Goal: Information Seeking & Learning: Learn about a topic

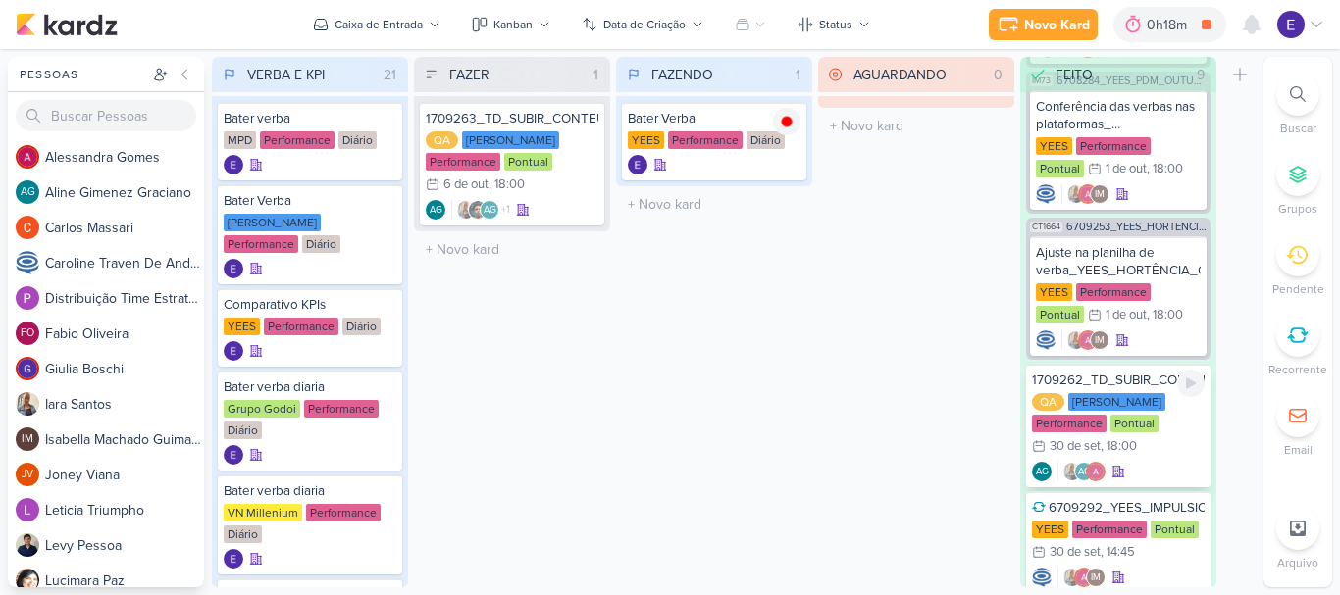
scroll to position [248, 0]
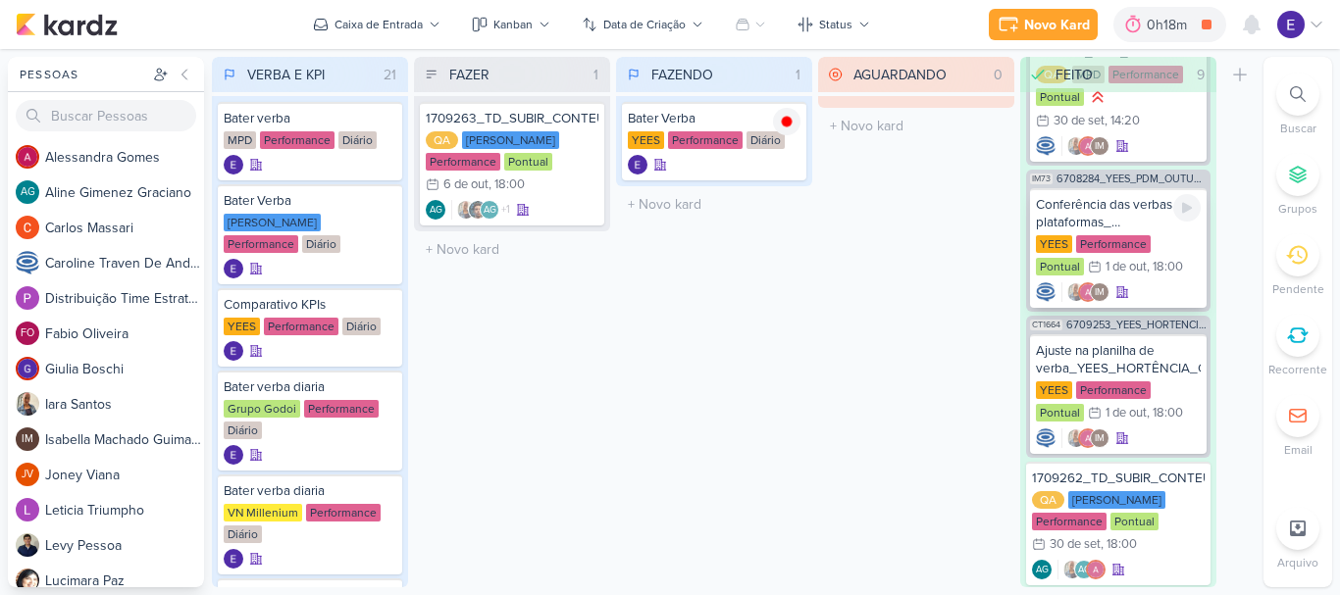
click at [1135, 294] on div "IM" at bounding box center [1118, 293] width 165 height 20
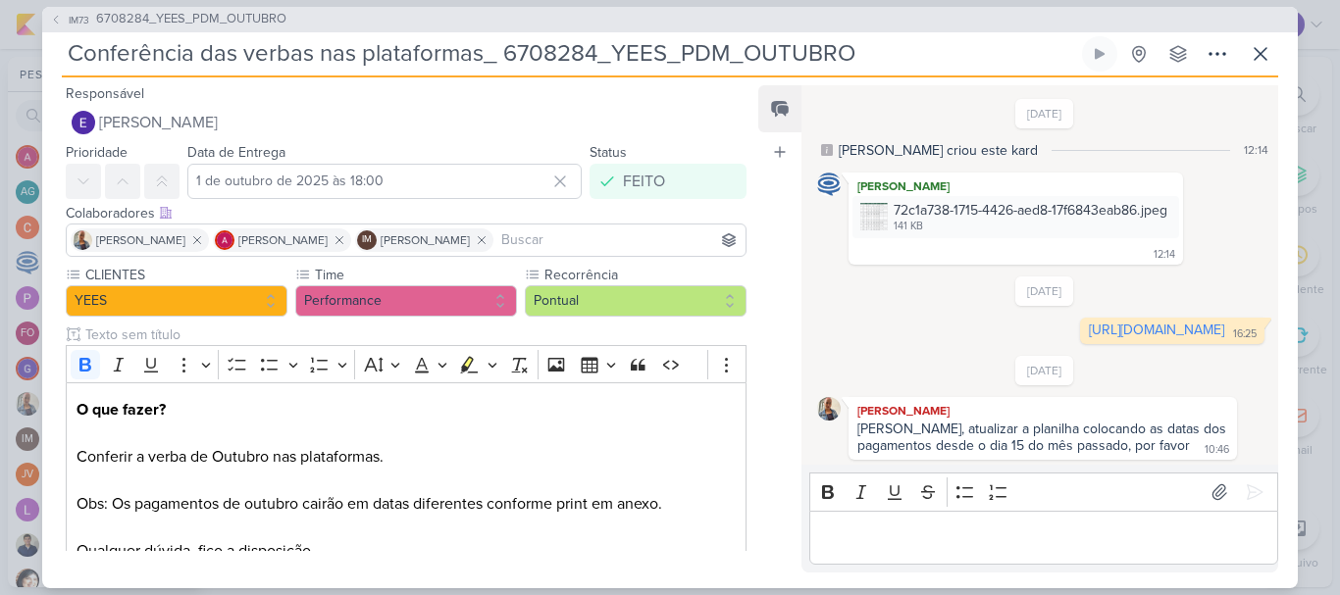
scroll to position [130, 0]
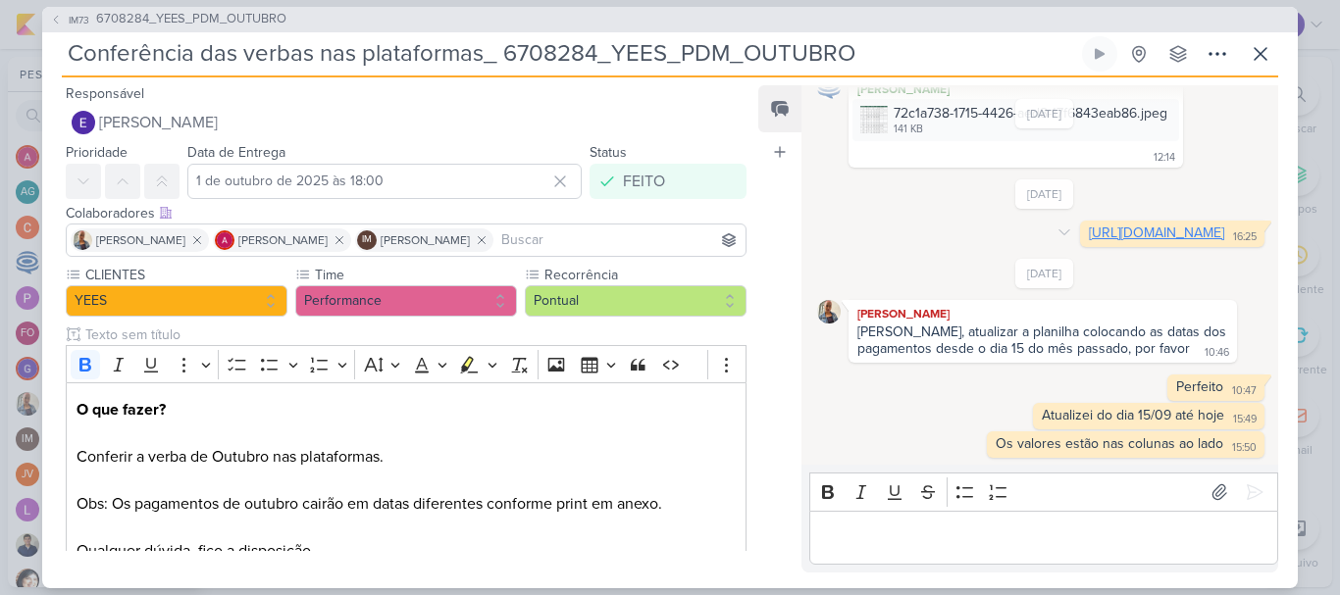
click at [1089, 232] on link "[URL][DOMAIN_NAME]" at bounding box center [1156, 233] width 135 height 17
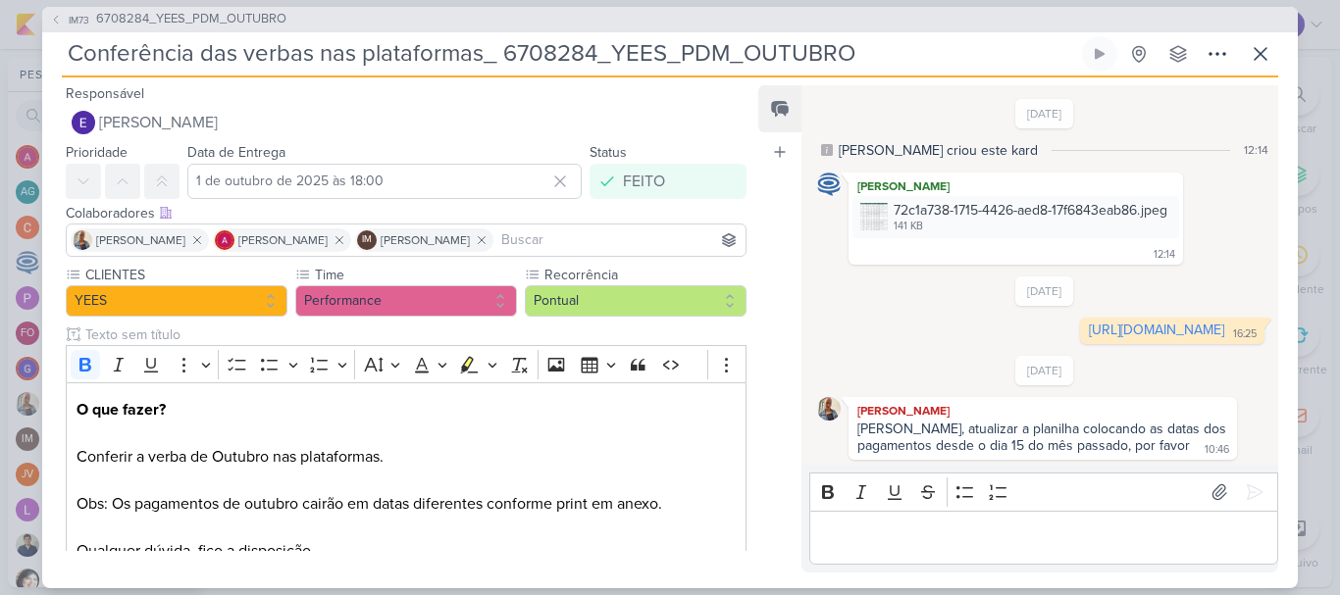
click at [857, 302] on div "[DATE] [URL][DOMAIN_NAME] 16:25 16:25 [GEOGRAPHIC_DATA]" at bounding box center [1044, 311] width 455 height 68
click at [886, 222] on img at bounding box center [873, 216] width 27 height 27
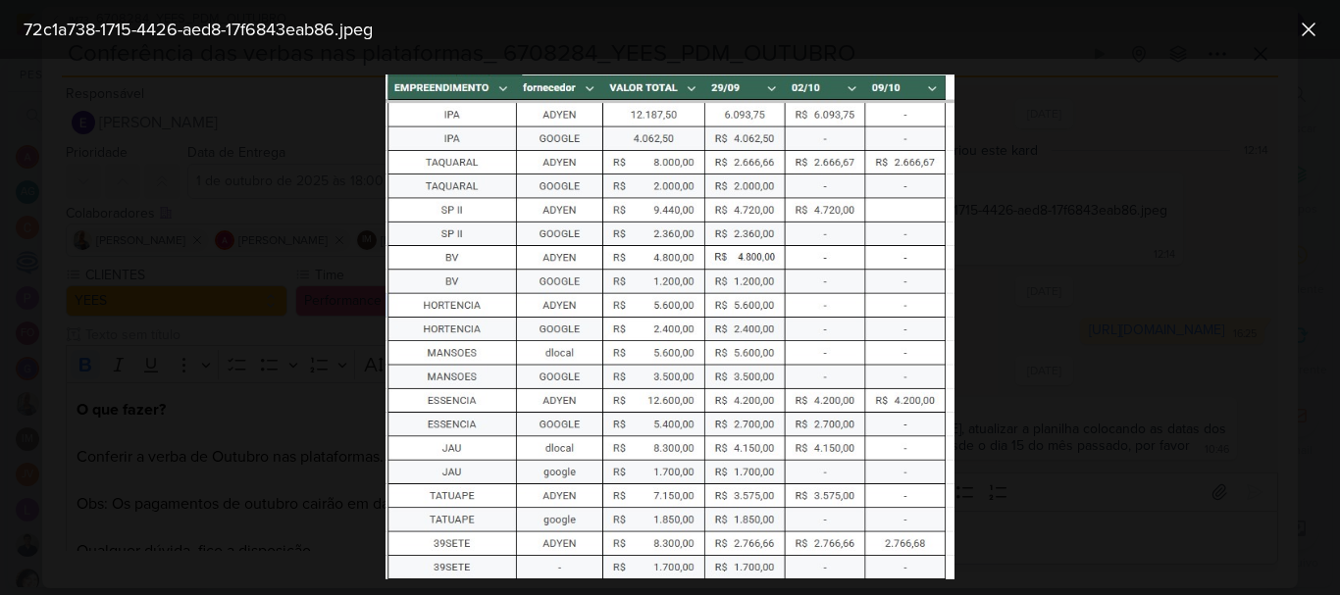
click at [1006, 419] on div at bounding box center [670, 327] width 1340 height 537
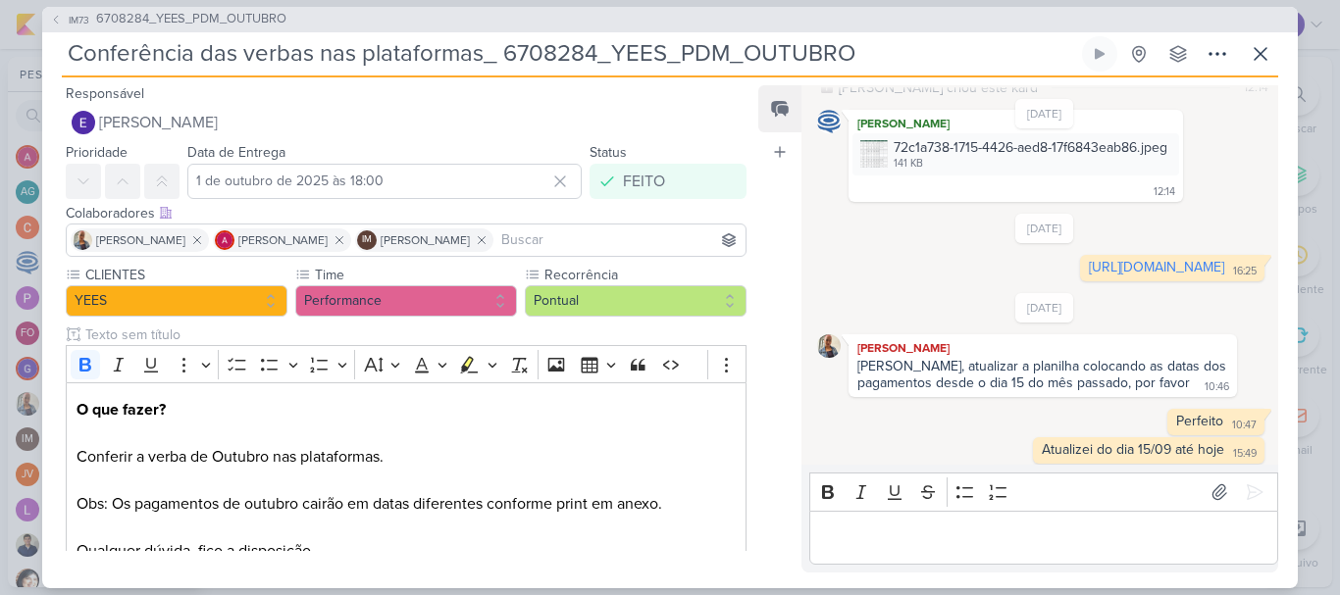
scroll to position [130, 0]
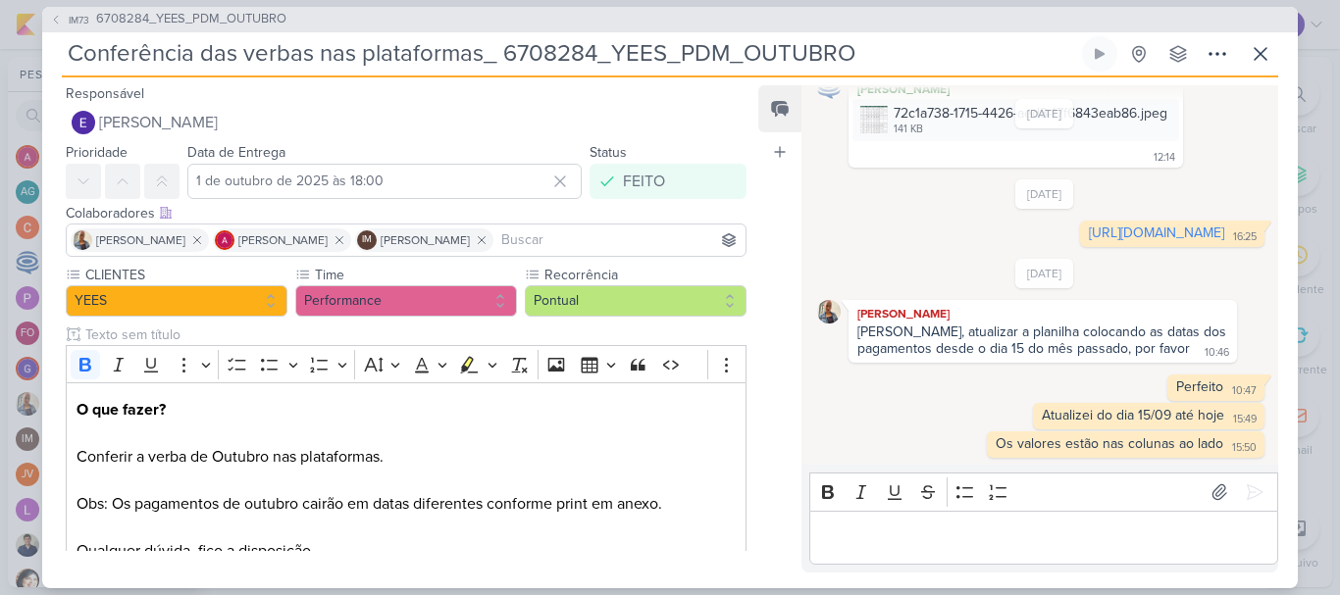
click at [1052, 521] on div "Editor editing area: main" at bounding box center [1043, 538] width 469 height 54
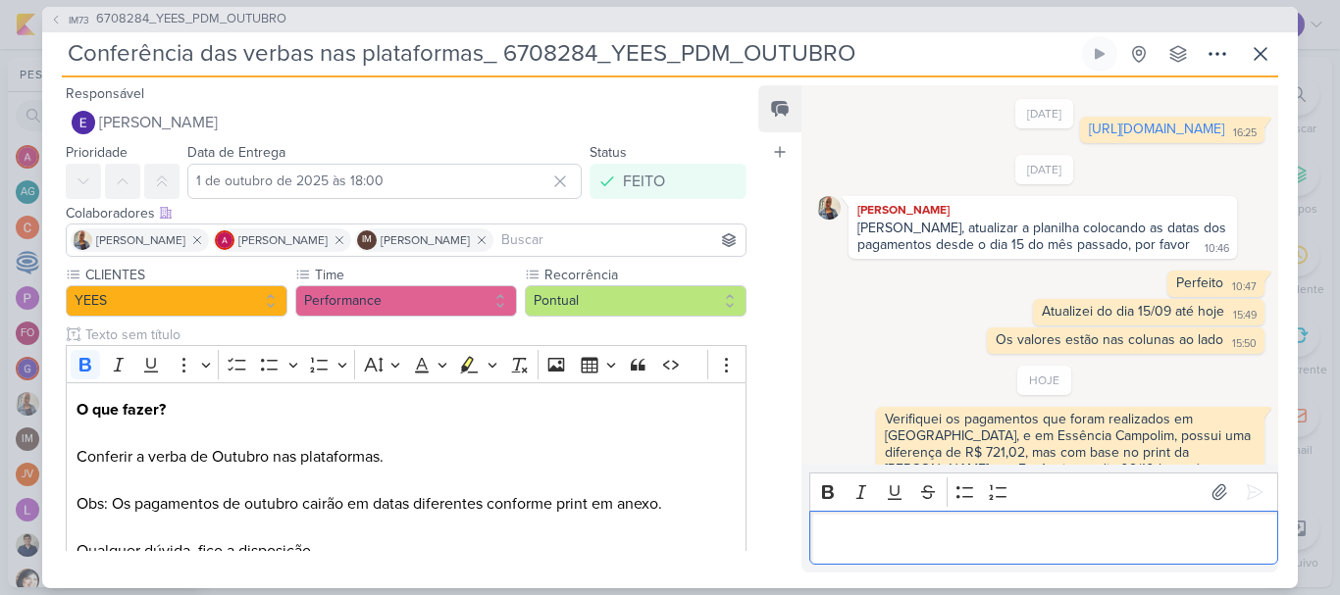
scroll to position [260, 0]
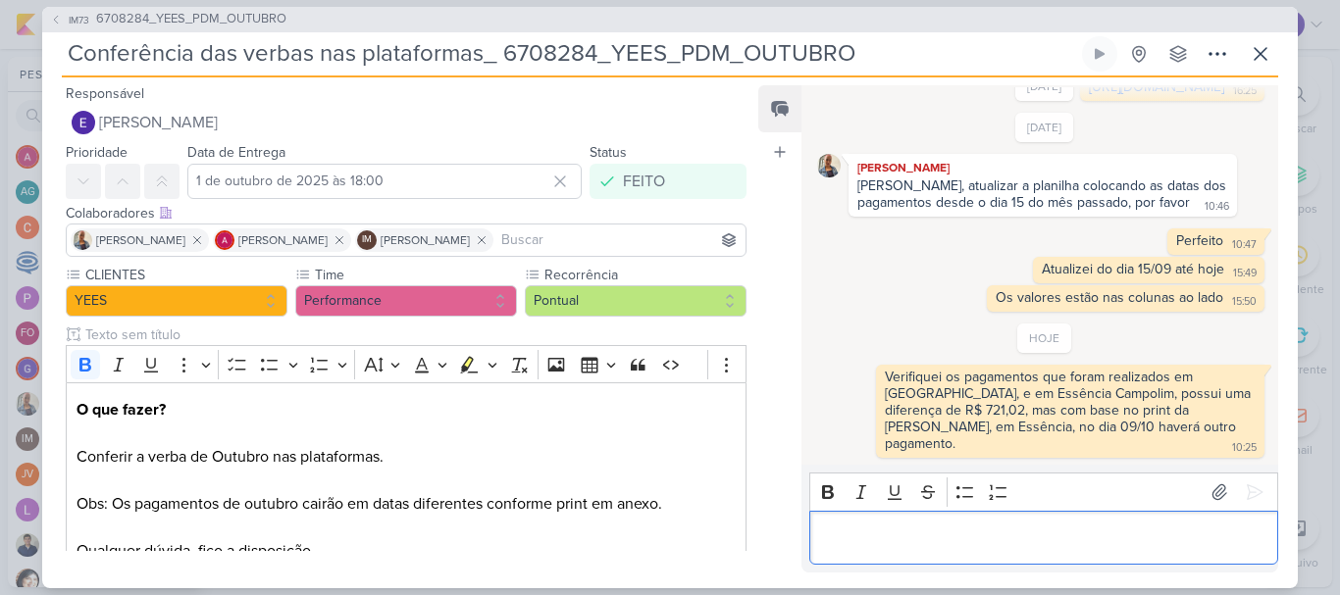
click at [1174, 524] on div "Editor editing area: main" at bounding box center [1043, 538] width 469 height 54
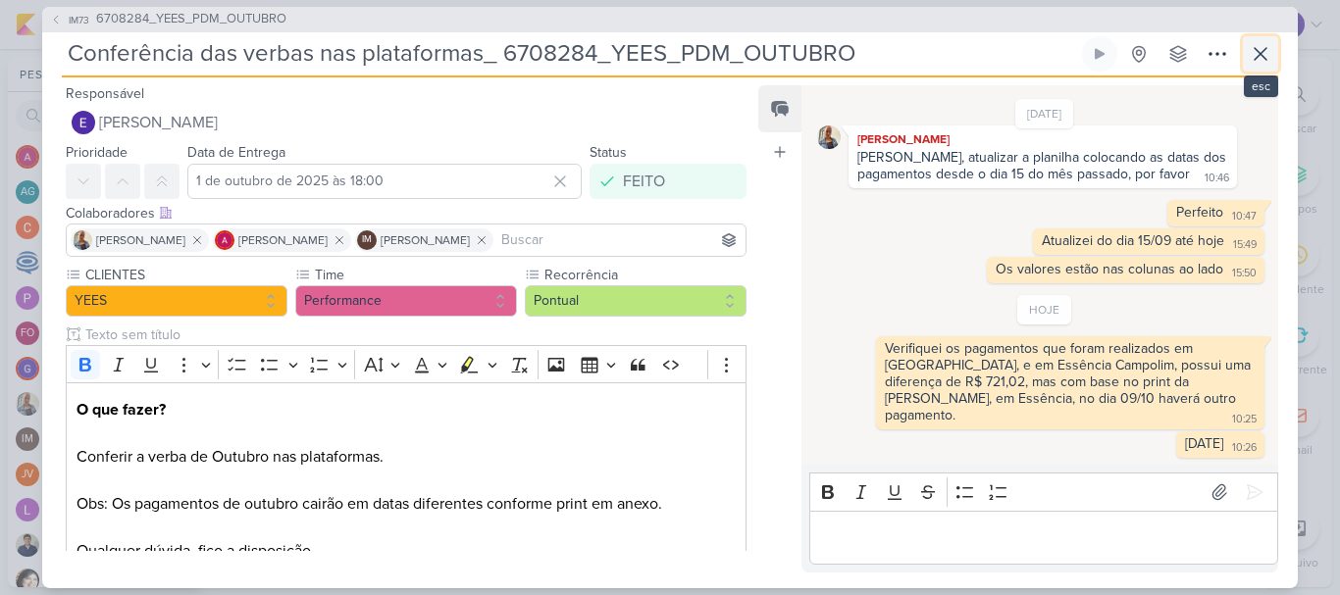
click at [1257, 62] on icon at bounding box center [1261, 54] width 24 height 24
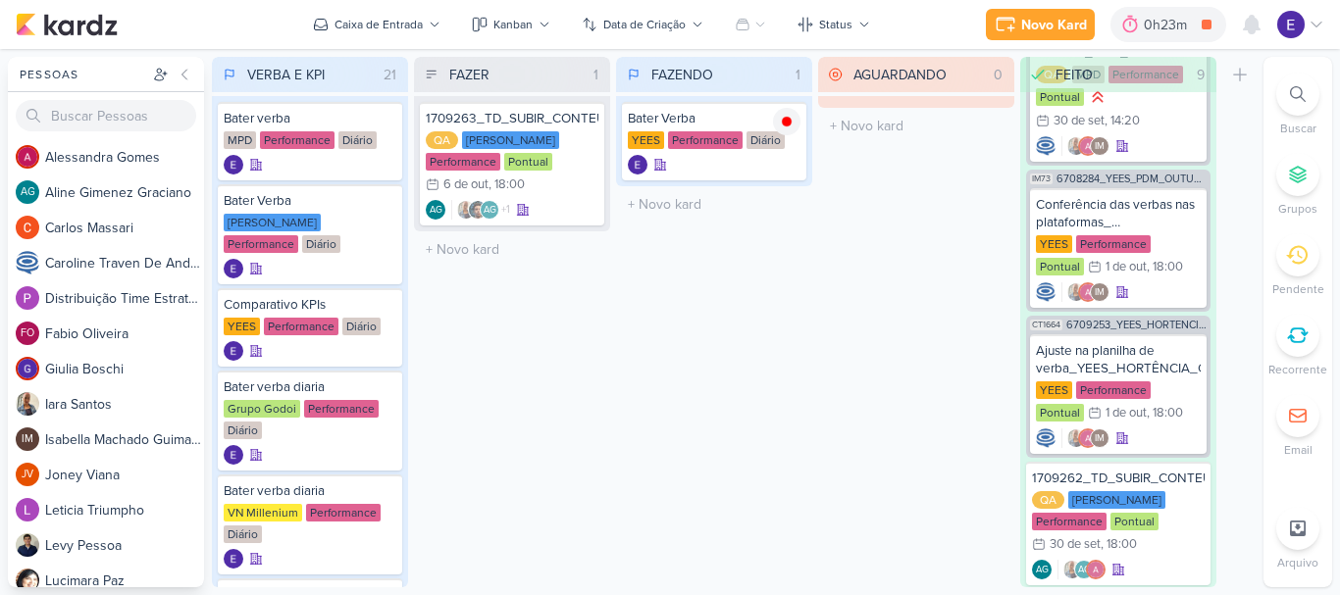
click at [880, 328] on div "AGUARDANDO 0 Mover Para Esquerda Mover Para Direita [GEOGRAPHIC_DATA] O título …" at bounding box center [916, 322] width 196 height 531
drag, startPoint x: 785, startPoint y: 122, endPoint x: 785, endPoint y: 132, distance: 10.8
click at [785, 121] on icon at bounding box center [787, 122] width 10 height 10
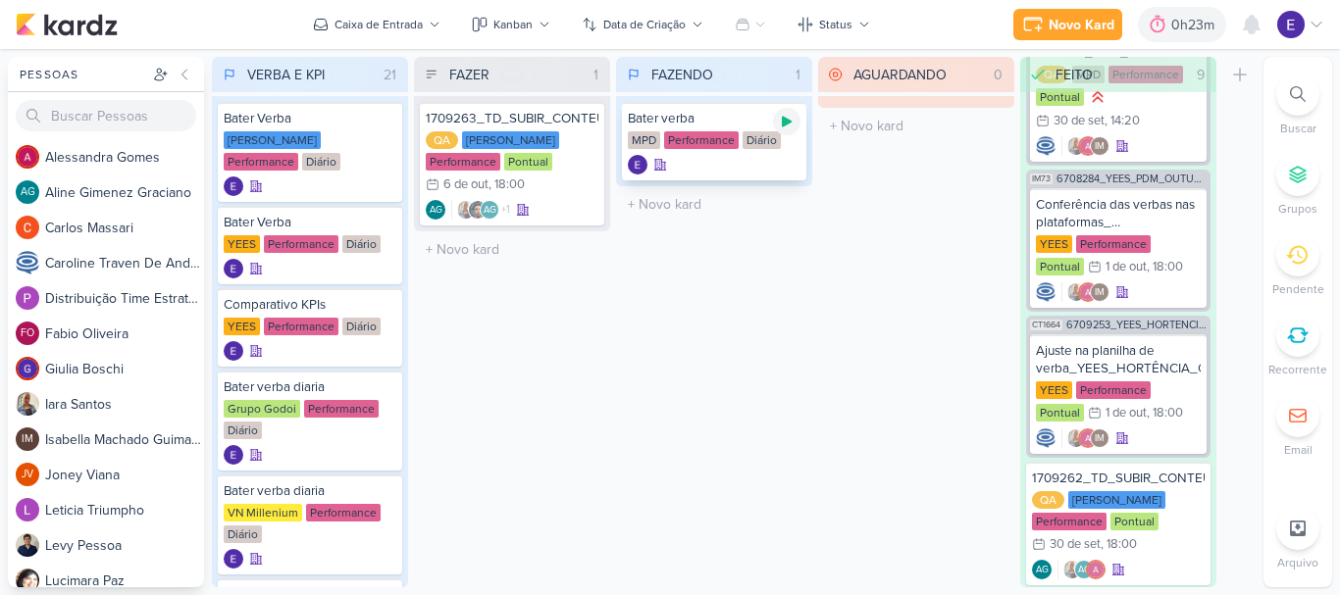
click at [789, 123] on icon at bounding box center [787, 122] width 10 height 11
click at [780, 124] on icon at bounding box center [787, 122] width 16 height 16
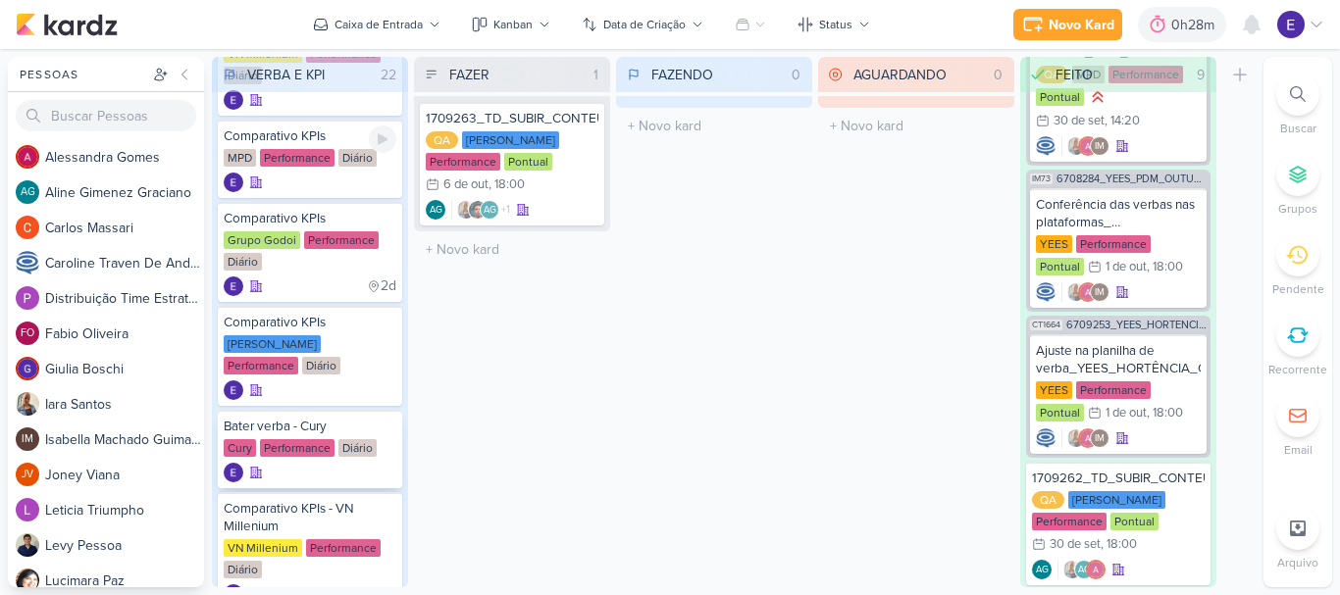
scroll to position [589, 0]
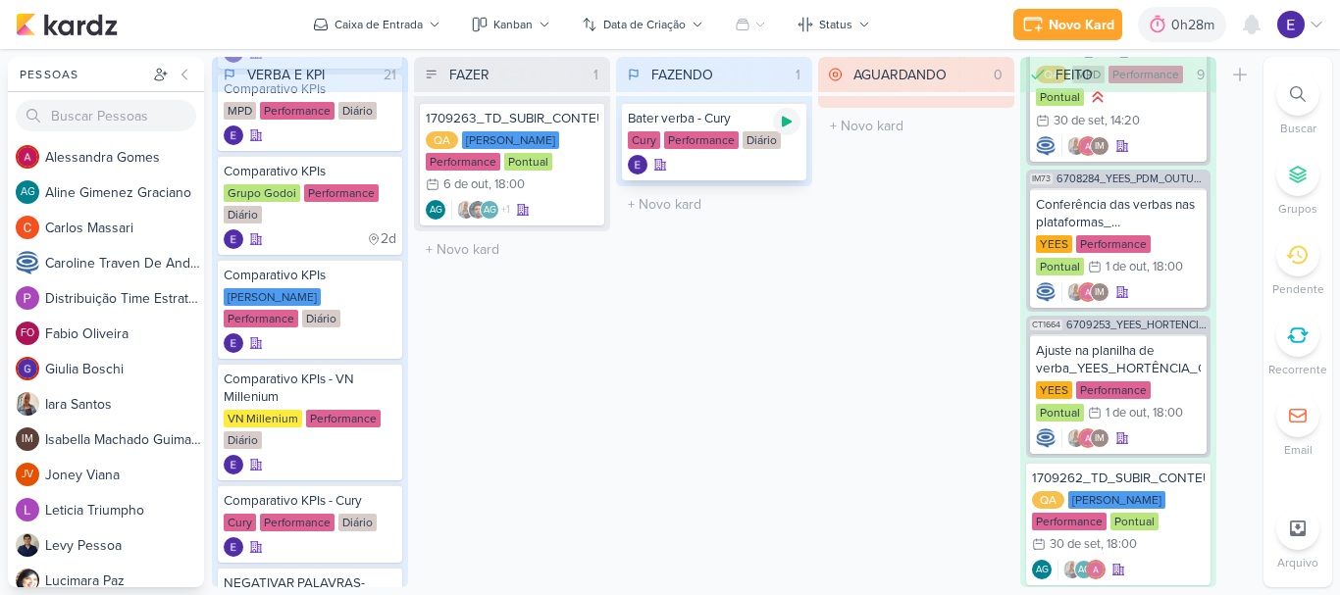
click at [782, 125] on icon at bounding box center [787, 122] width 16 height 16
click at [786, 124] on icon at bounding box center [787, 122] width 10 height 10
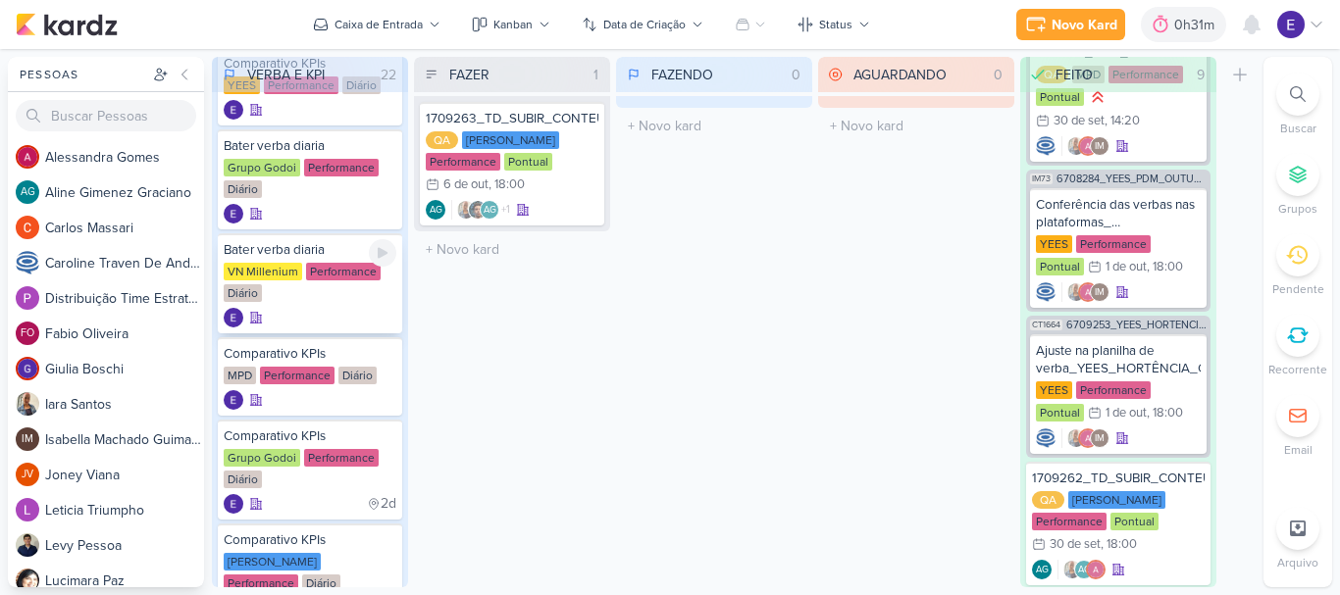
scroll to position [294, 0]
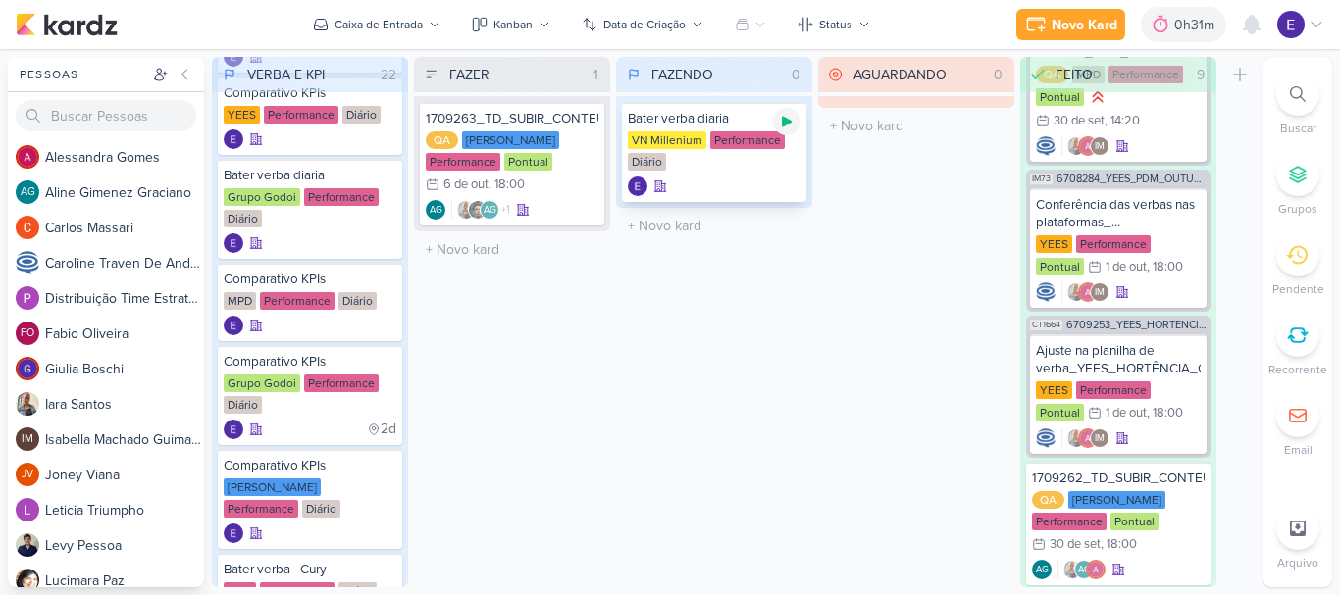
click at [782, 119] on icon at bounding box center [787, 122] width 16 height 16
click at [784, 111] on div at bounding box center [786, 121] width 27 height 27
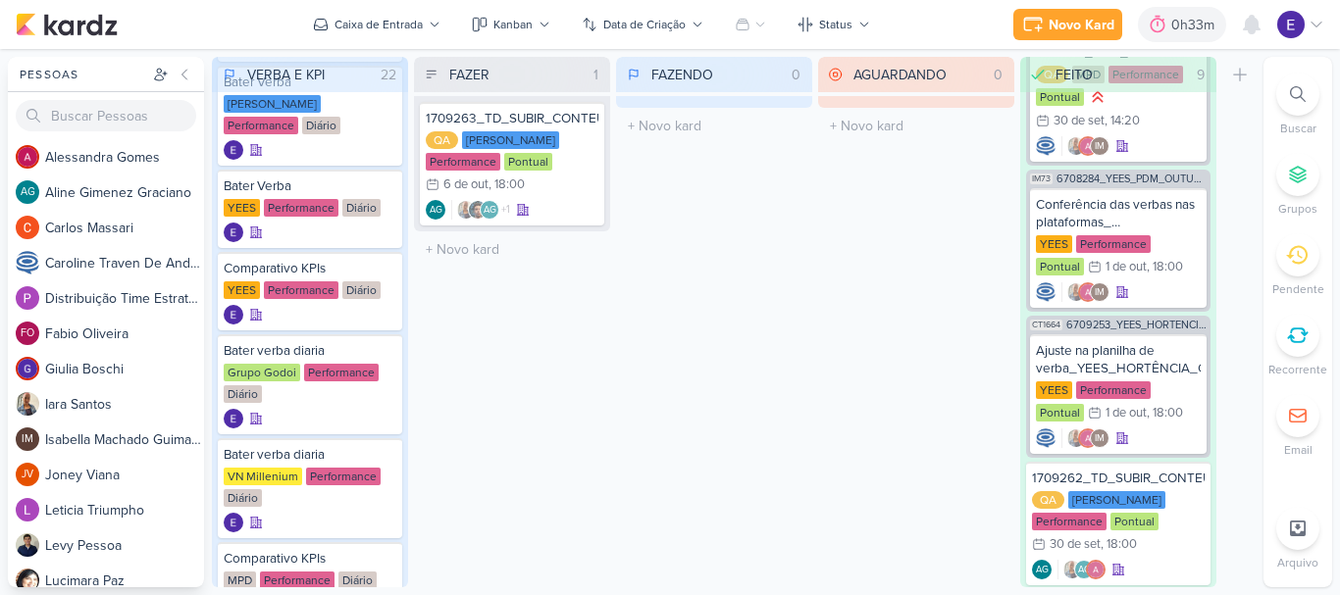
scroll to position [98, 0]
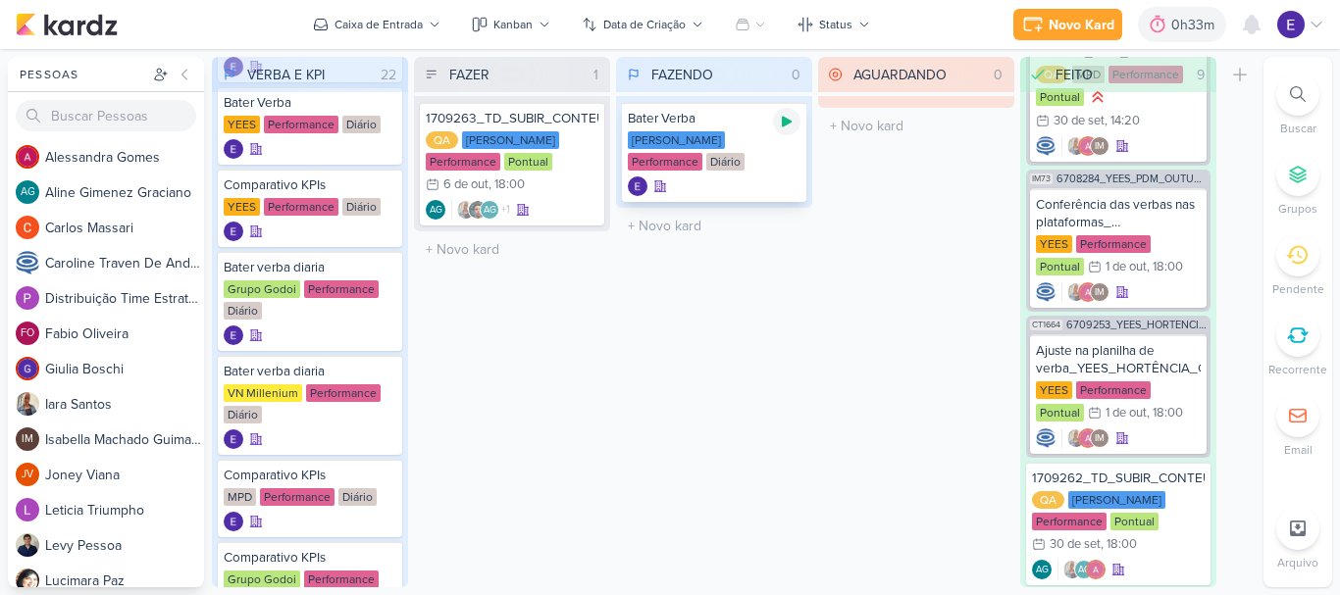
click at [787, 126] on icon at bounding box center [787, 122] width 16 height 16
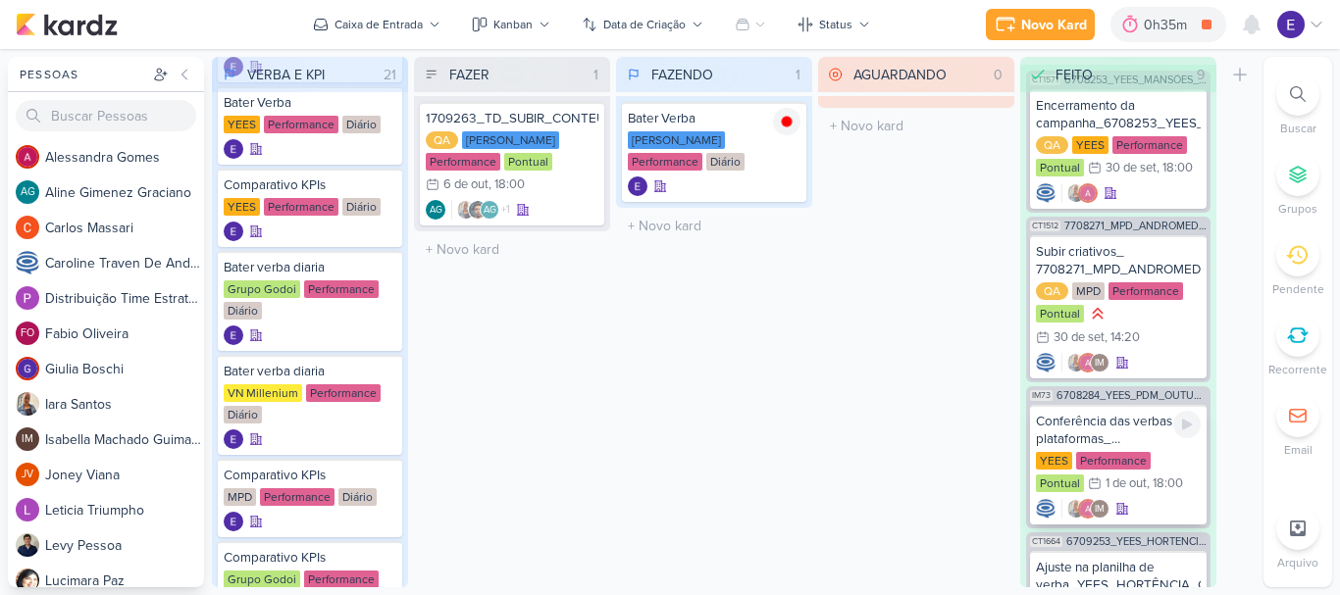
scroll to position [0, 0]
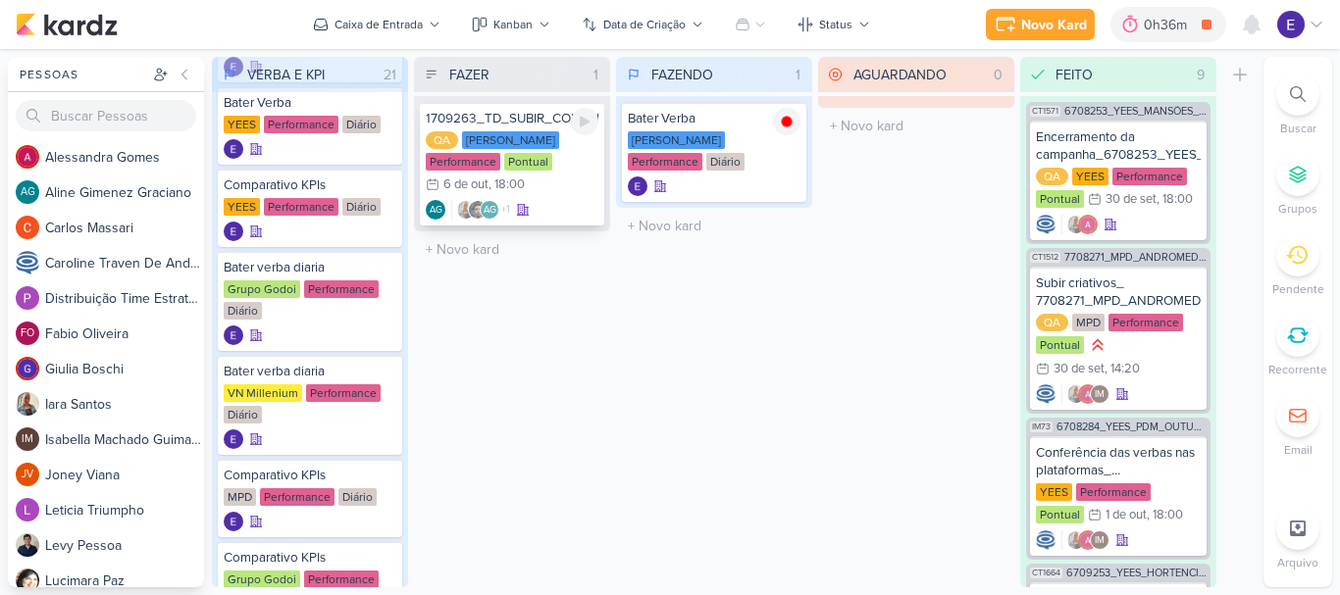
click at [565, 192] on div "QA [PERSON_NAME] Performance Pontual 6/10 [DATE] 18:00" at bounding box center [512, 163] width 173 height 65
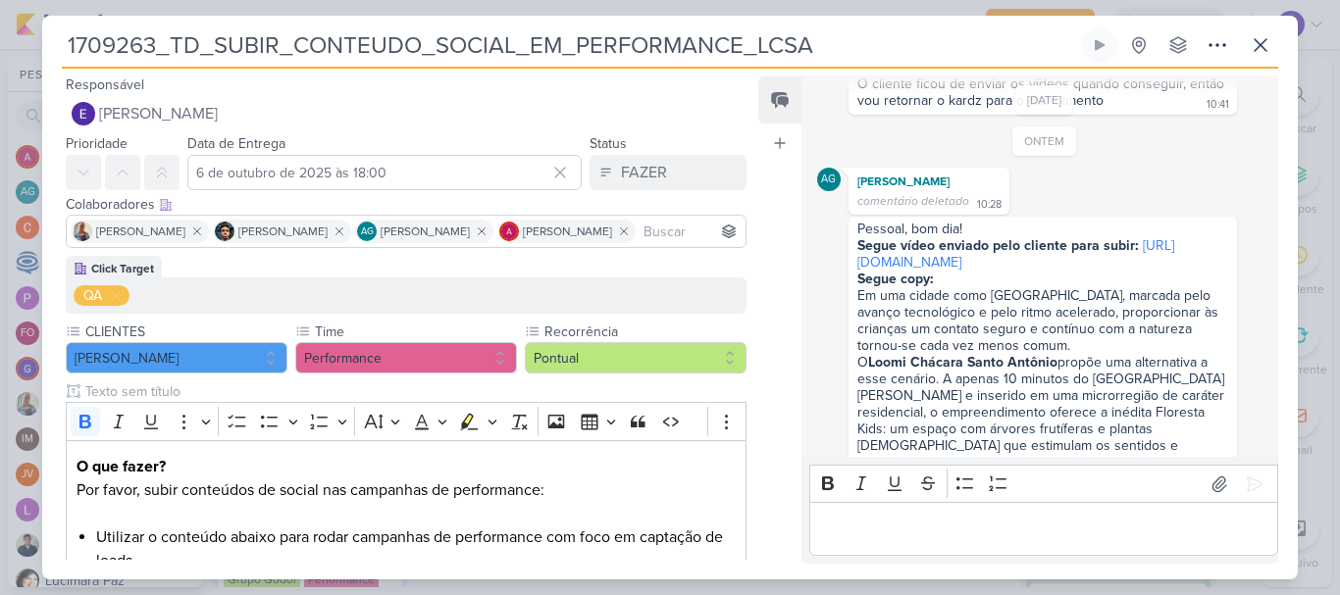
scroll to position [981, 0]
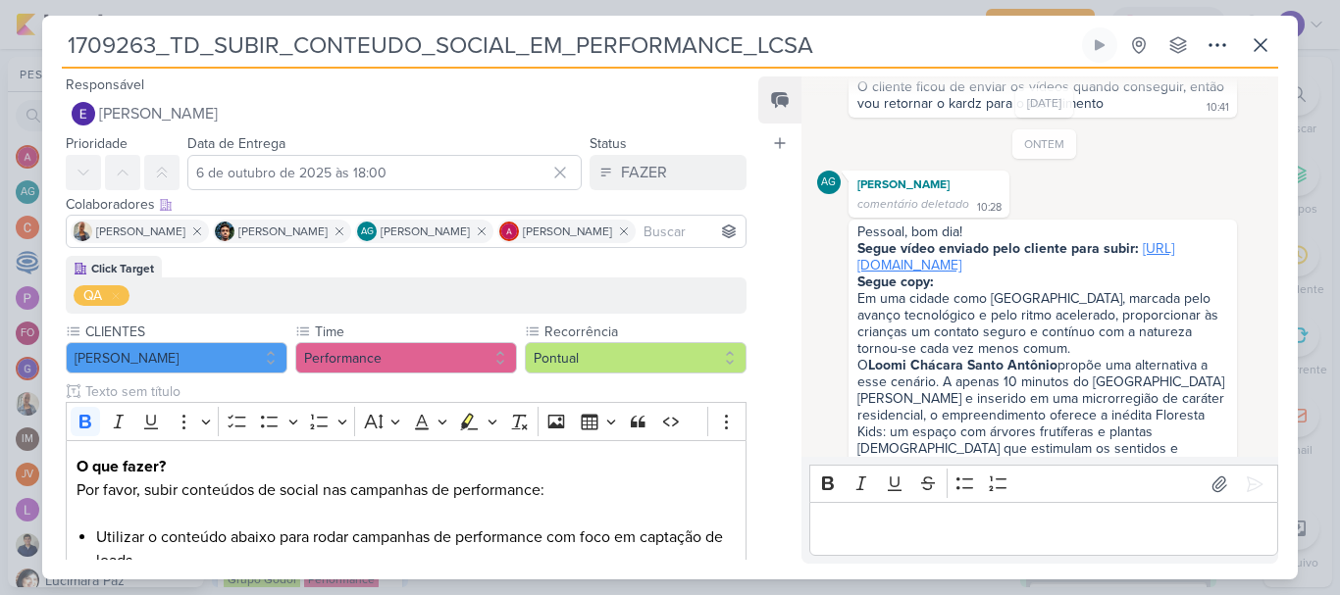
click at [996, 263] on link "[URL][DOMAIN_NAME]" at bounding box center [1015, 256] width 317 height 33
click at [1254, 49] on icon at bounding box center [1261, 45] width 24 height 24
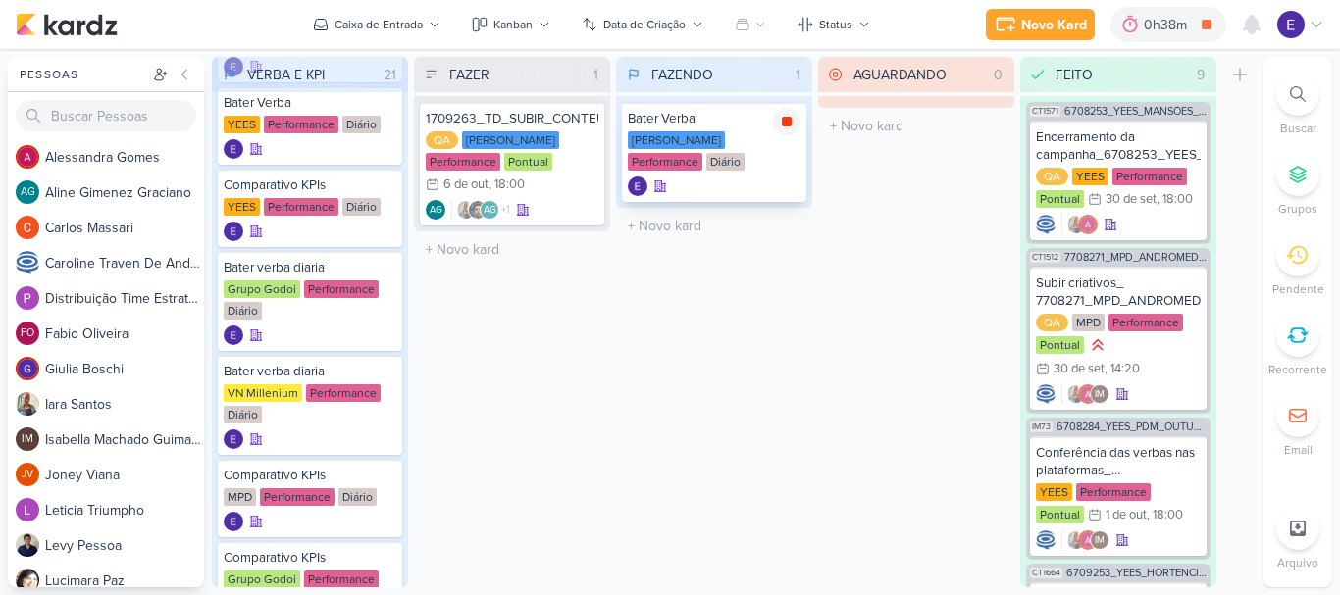
click at [786, 129] on icon at bounding box center [787, 122] width 16 height 16
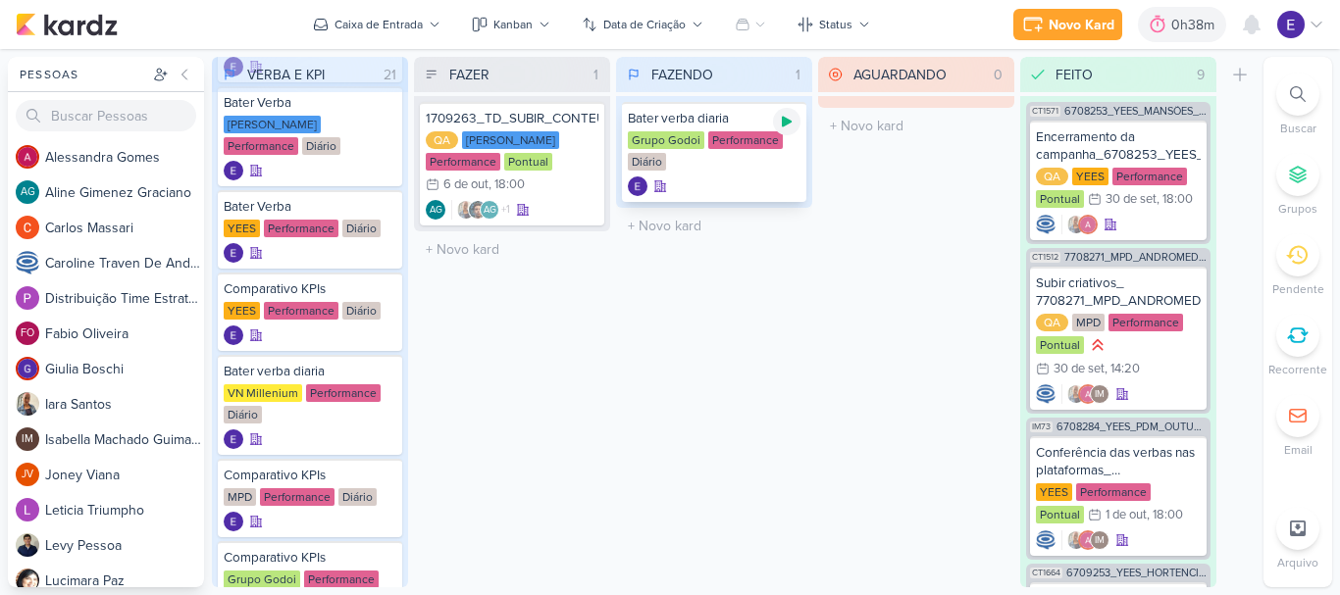
click at [789, 125] on icon at bounding box center [787, 122] width 16 height 16
click at [788, 122] on icon at bounding box center [787, 122] width 10 height 10
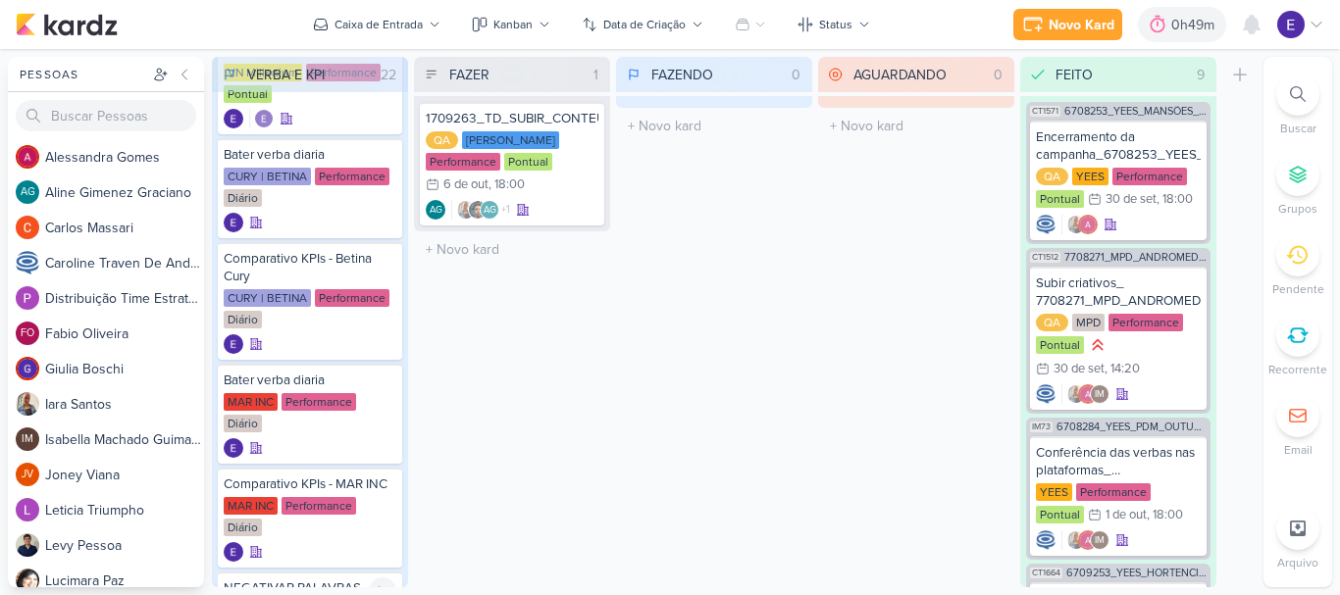
scroll to position [1462, 0]
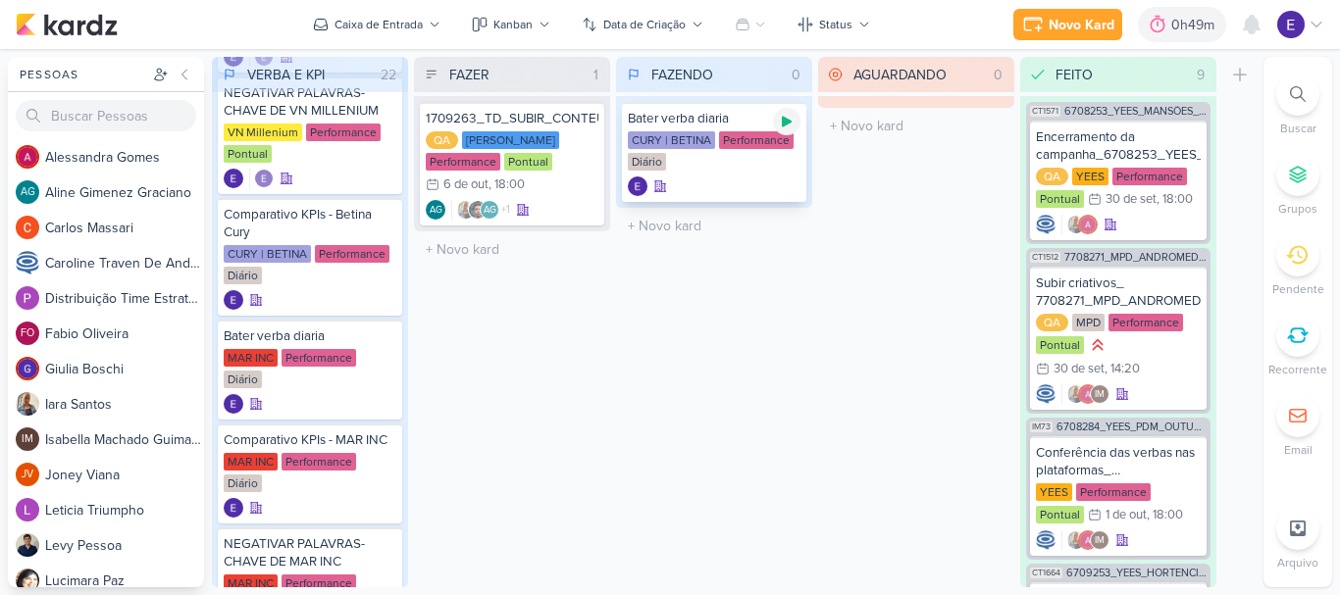
click at [791, 129] on icon at bounding box center [787, 122] width 16 height 16
click at [784, 126] on icon at bounding box center [787, 122] width 10 height 10
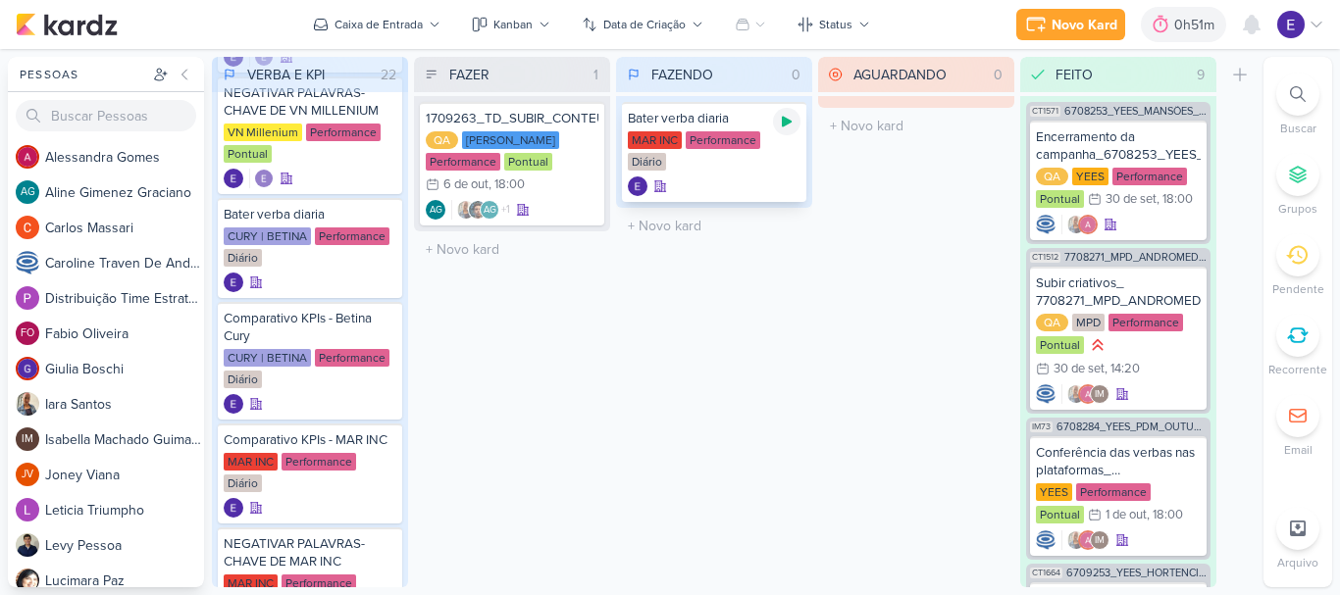
click at [792, 125] on icon at bounding box center [787, 122] width 16 height 16
click at [782, 128] on icon at bounding box center [787, 122] width 16 height 16
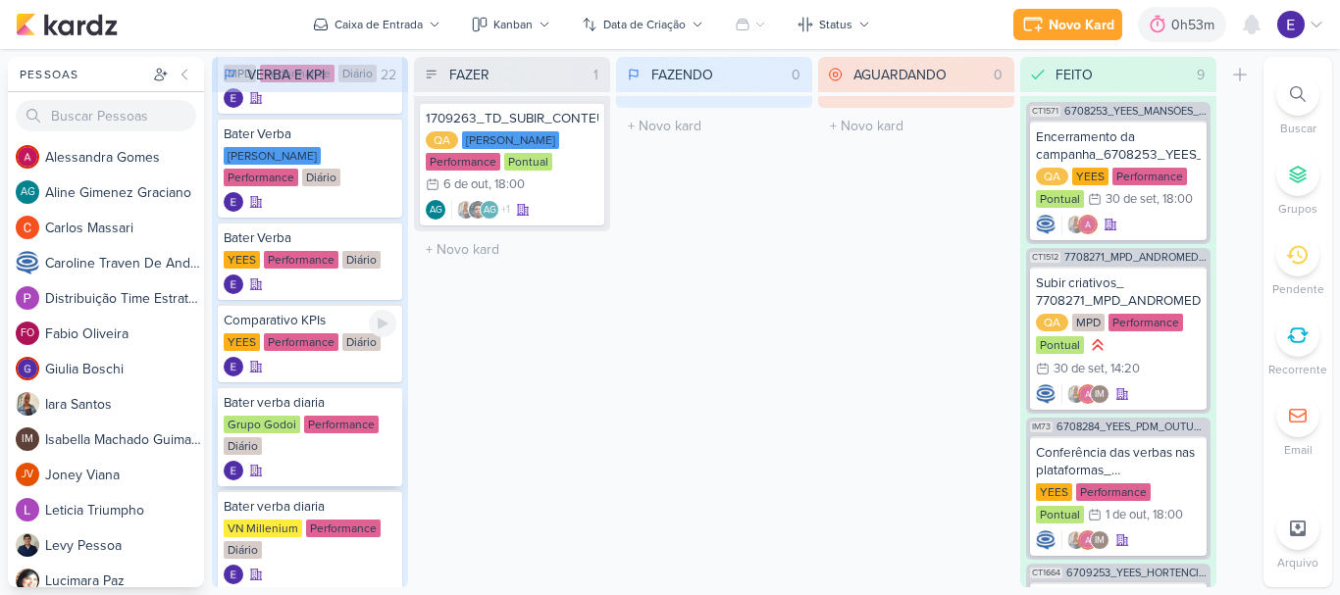
scroll to position [98, 0]
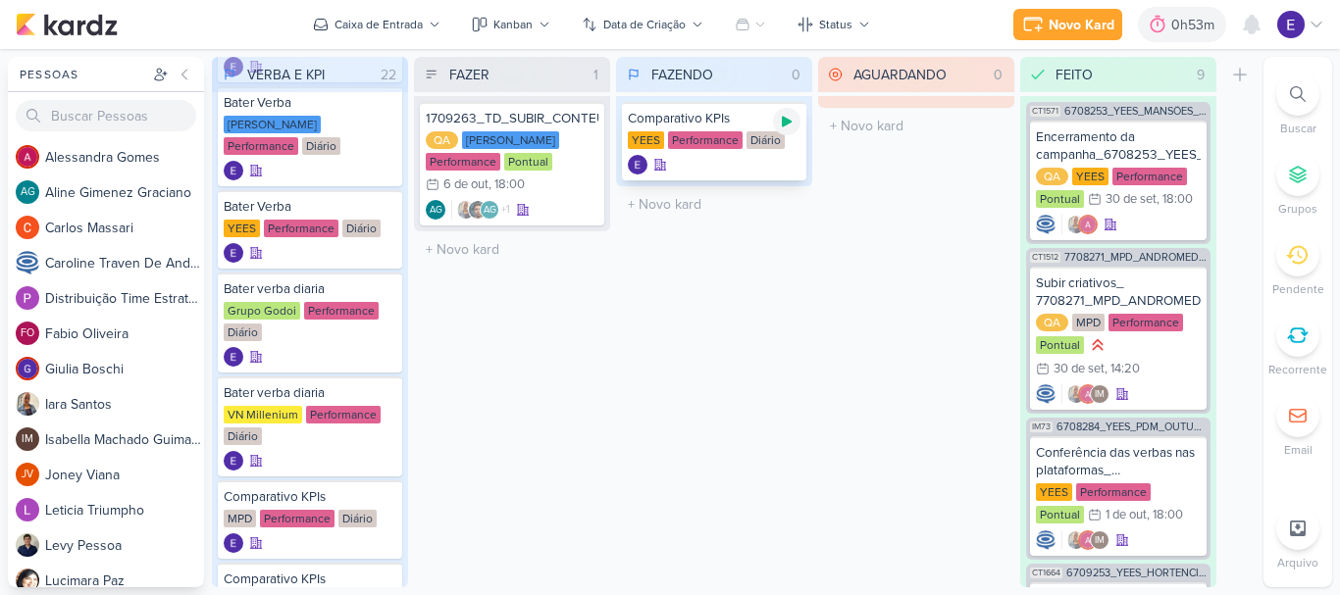
click at [780, 129] on div at bounding box center [786, 121] width 27 height 27
click at [725, 161] on div at bounding box center [714, 165] width 173 height 20
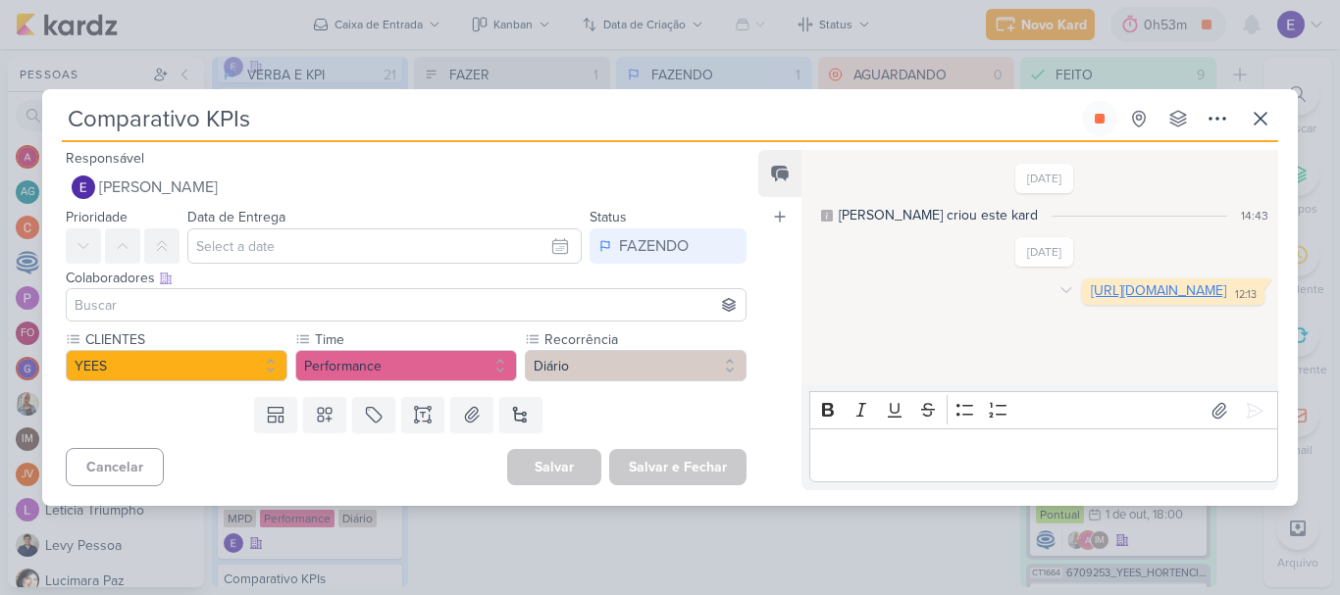
click at [1091, 299] on link "[URL][DOMAIN_NAME]" at bounding box center [1158, 291] width 135 height 17
